Goal: Information Seeking & Learning: Check status

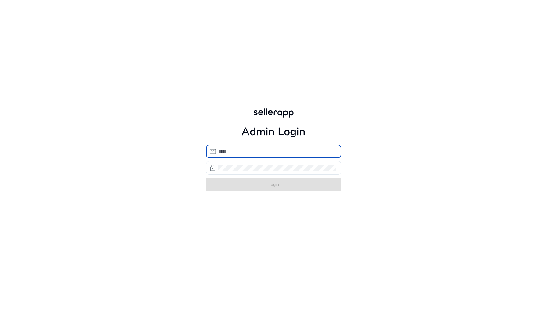
click at [237, 148] on input "email" at bounding box center [277, 151] width 118 height 7
type input "**********"
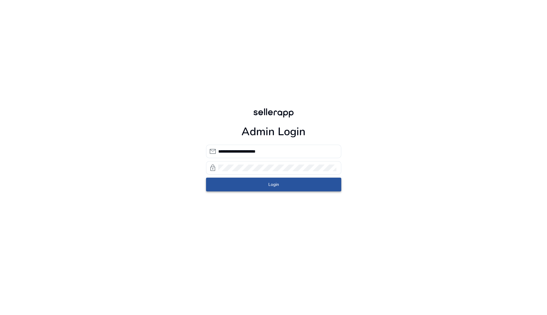
click at [265, 186] on span "submit" at bounding box center [273, 184] width 135 height 15
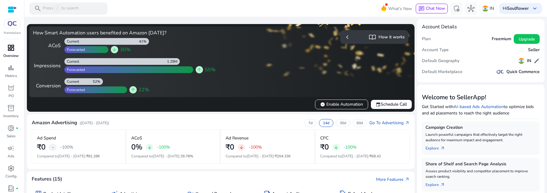
click at [13, 56] on p "Overview" at bounding box center [10, 55] width 15 height 5
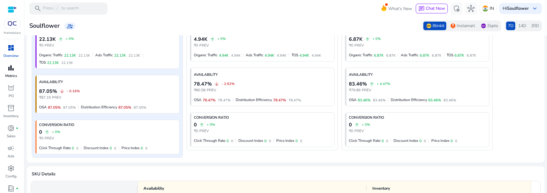
click at [10, 74] on p "Metrics" at bounding box center [11, 75] width 12 height 5
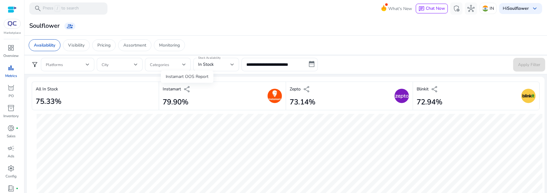
click at [188, 89] on span "share" at bounding box center [186, 89] width 7 height 7
